Goal: Transaction & Acquisition: Purchase product/service

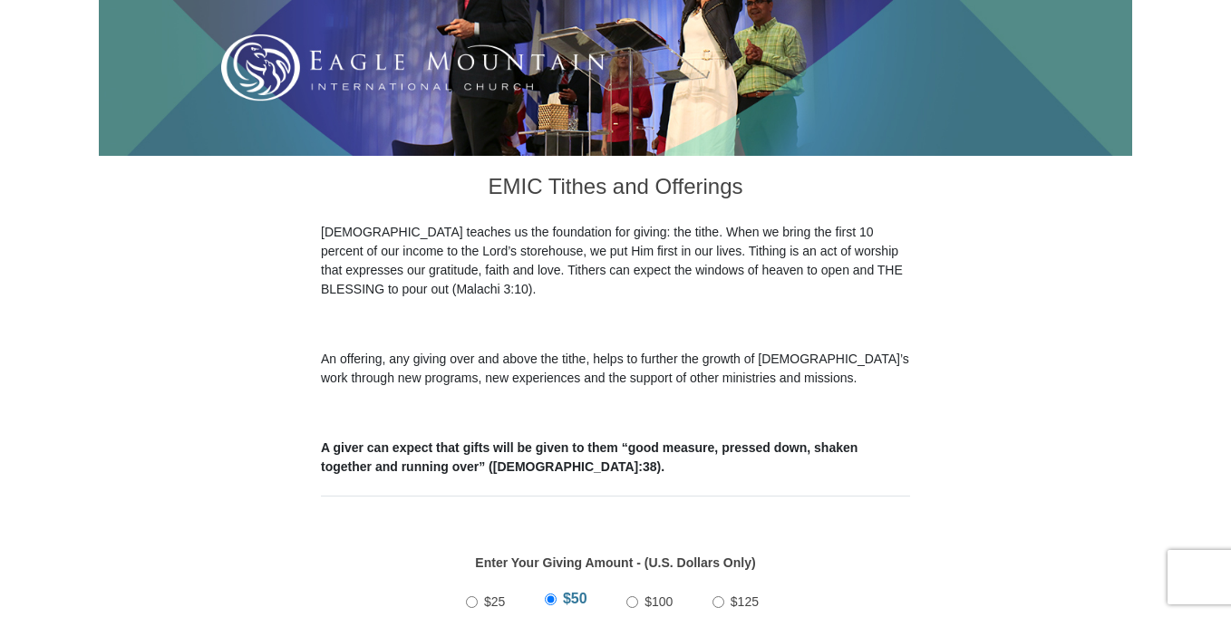
scroll to position [362, 0]
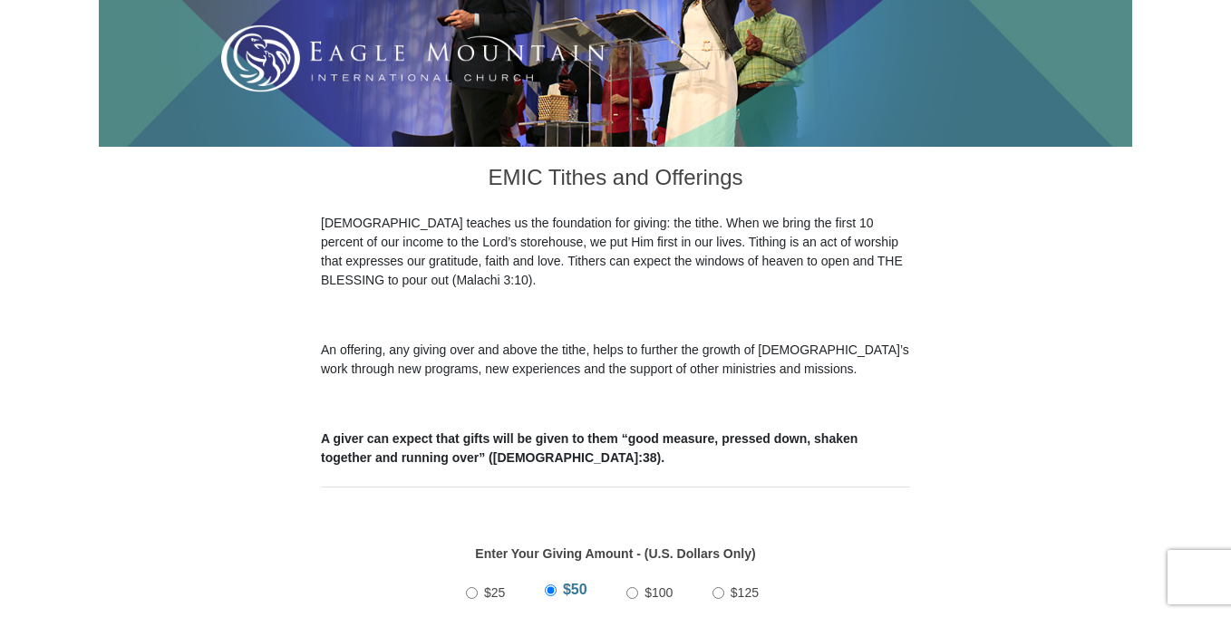
click at [473, 587] on input "$25" at bounding box center [472, 593] width 12 height 12
radio input "true"
click at [547, 587] on input "$50" at bounding box center [553, 593] width 12 height 12
radio input "true"
click at [626, 587] on input "$100" at bounding box center [632, 593] width 12 height 12
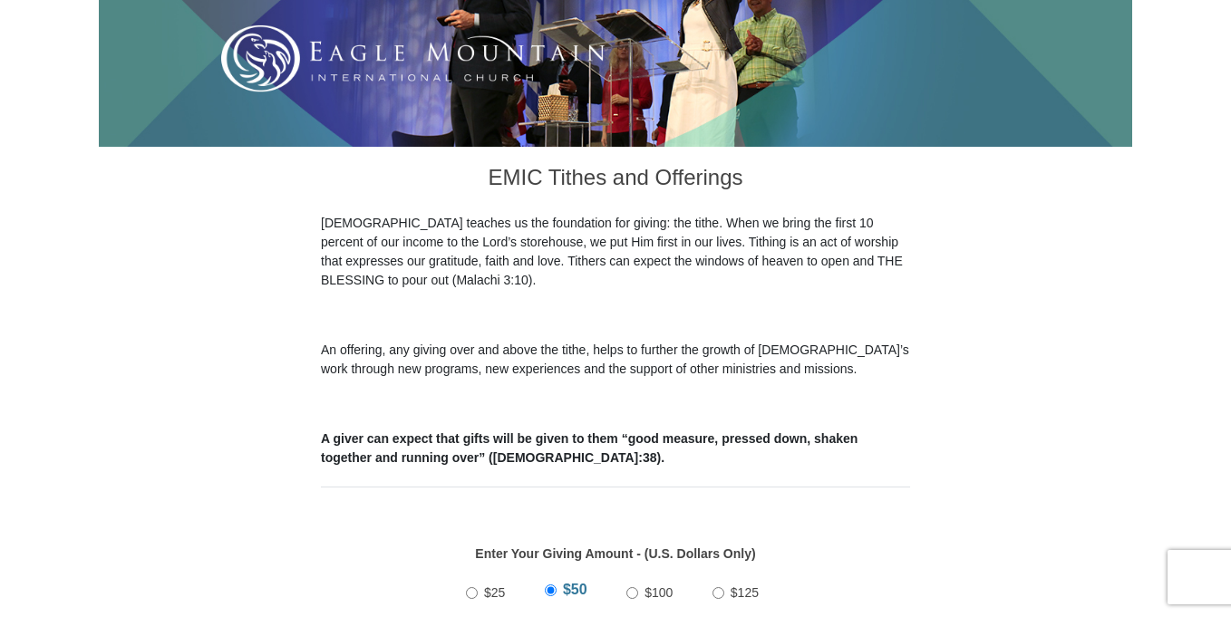
radio input "true"
click at [545, 587] on input "$50" at bounding box center [551, 593] width 12 height 12
radio input "true"
click at [466, 587] on input "$25" at bounding box center [472, 593] width 12 height 12
radio input "true"
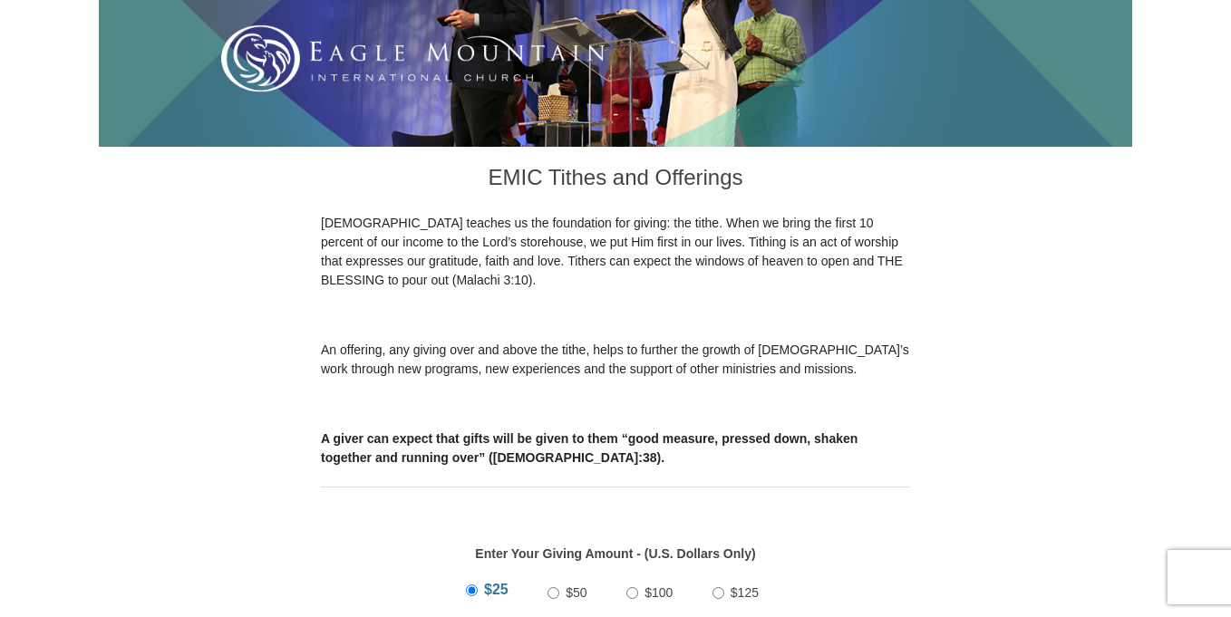
click at [414, 570] on div "$25 $50 $100 $125 Other $" at bounding box center [616, 629] width 570 height 118
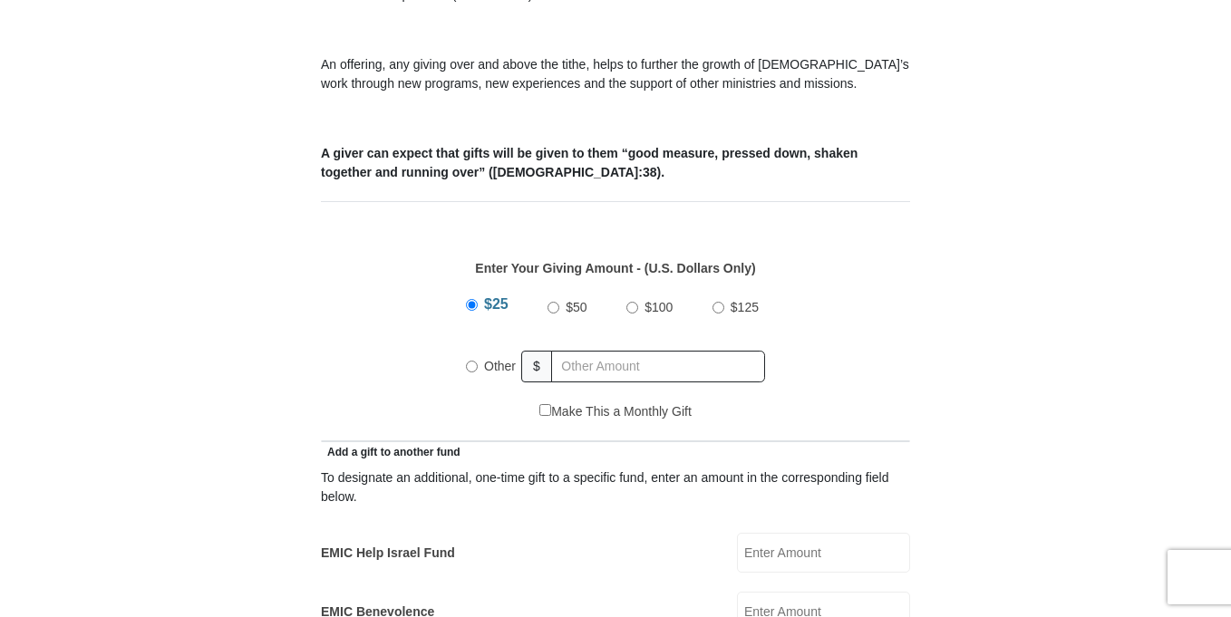
scroll to position [652, 0]
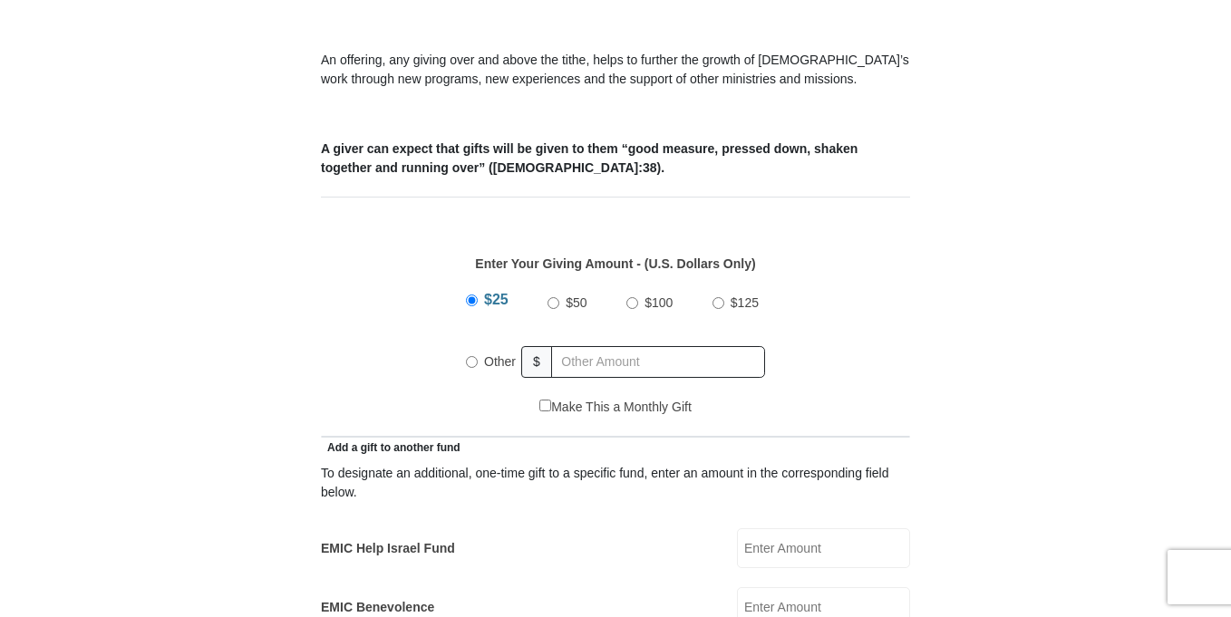
click at [471, 294] on input "$25" at bounding box center [472, 300] width 12 height 12
click at [443, 282] on div "$25 $50 $100 $125 Other $" at bounding box center [616, 339] width 570 height 118
click at [451, 291] on div "$25 $50 $100 $125 Other $" at bounding box center [616, 339] width 570 height 118
click at [449, 197] on div "Enter Your Giving Amount - (U.S. Dollars Only) Amount must be a valid number Th…" at bounding box center [615, 317] width 589 height 241
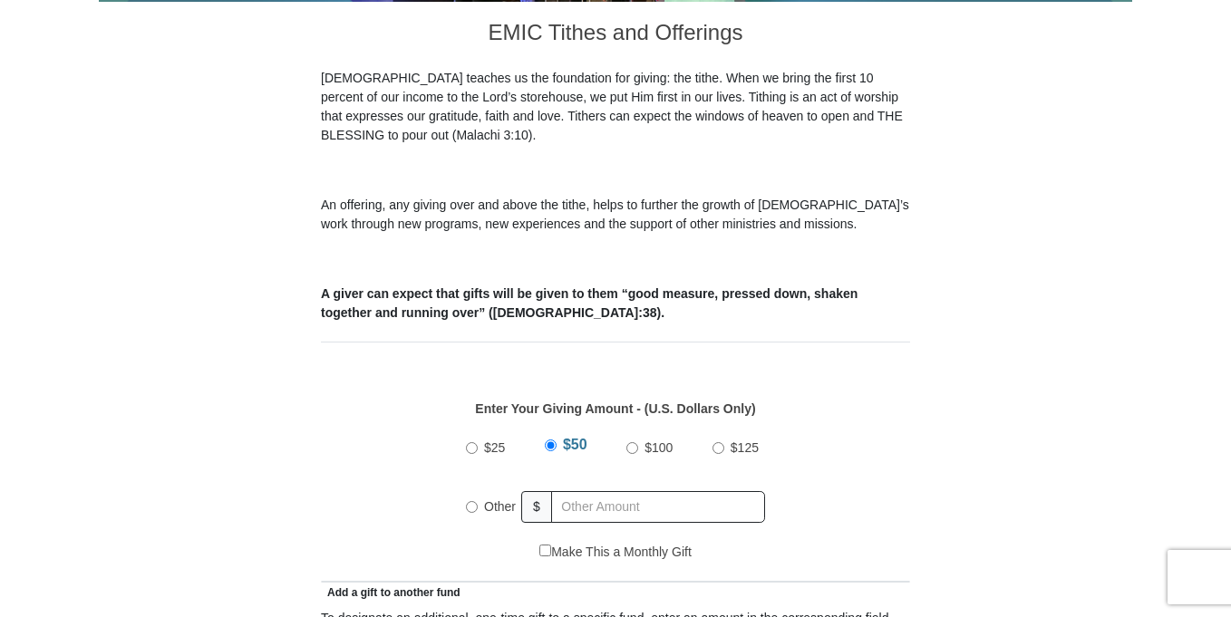
click at [861, 342] on div "Enter Your Giving Amount - (U.S. Dollars Only) Amount must be a valid number Th…" at bounding box center [615, 462] width 589 height 241
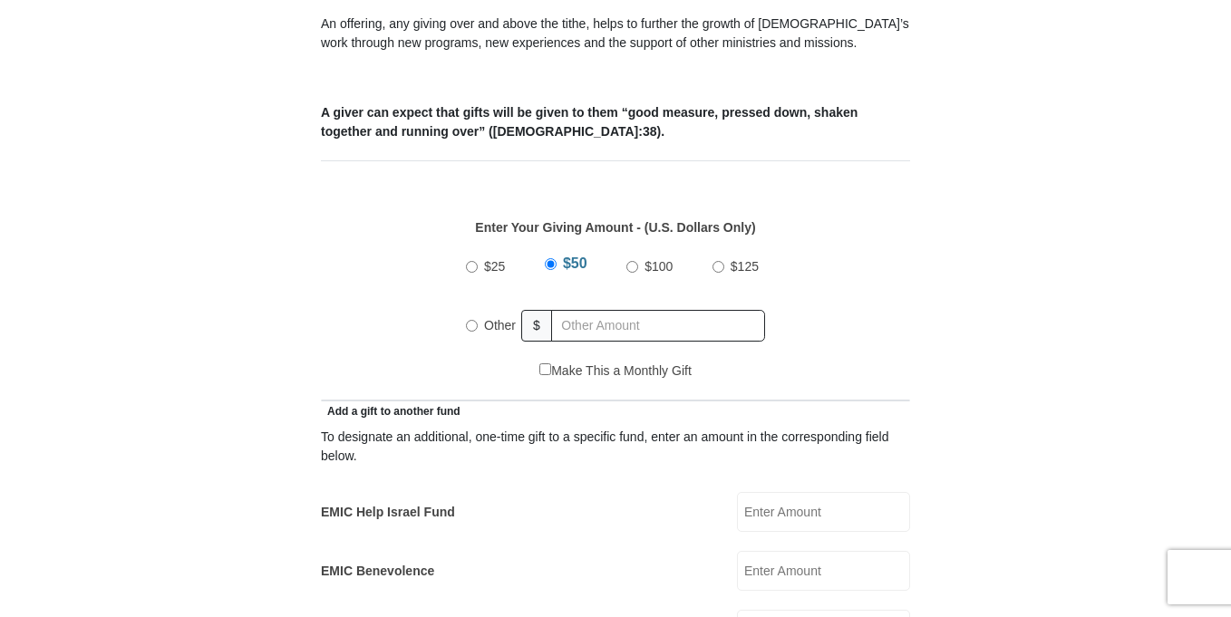
click at [737, 492] on input "EMIC Help Israel Fund" at bounding box center [823, 512] width 173 height 40
type input "2"
click at [474, 244] on div "$25" at bounding box center [488, 266] width 45 height 45
click at [472, 261] on input "$25" at bounding box center [472, 267] width 12 height 12
radio input "true"
